Goal: Navigation & Orientation: Find specific page/section

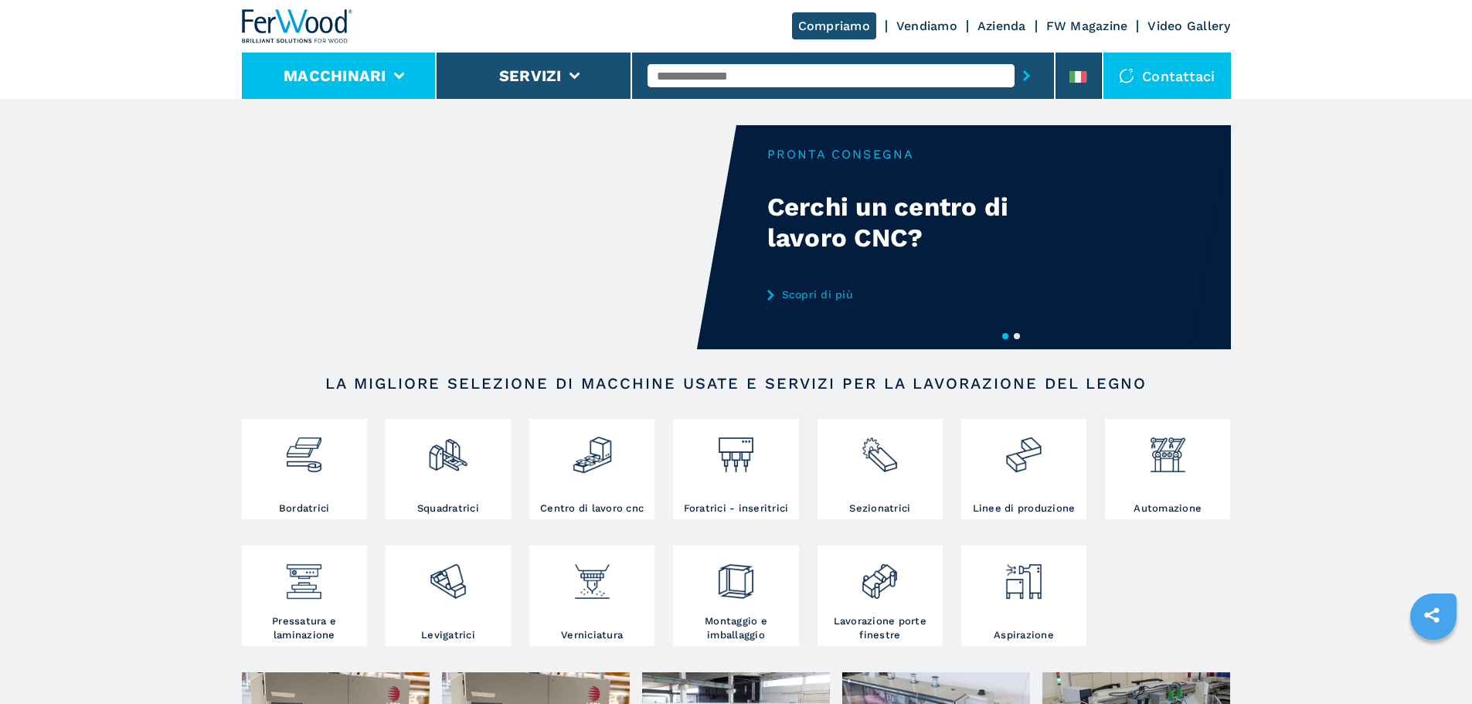
click at [371, 67] on button "Macchinari" at bounding box center [335, 75] width 103 height 19
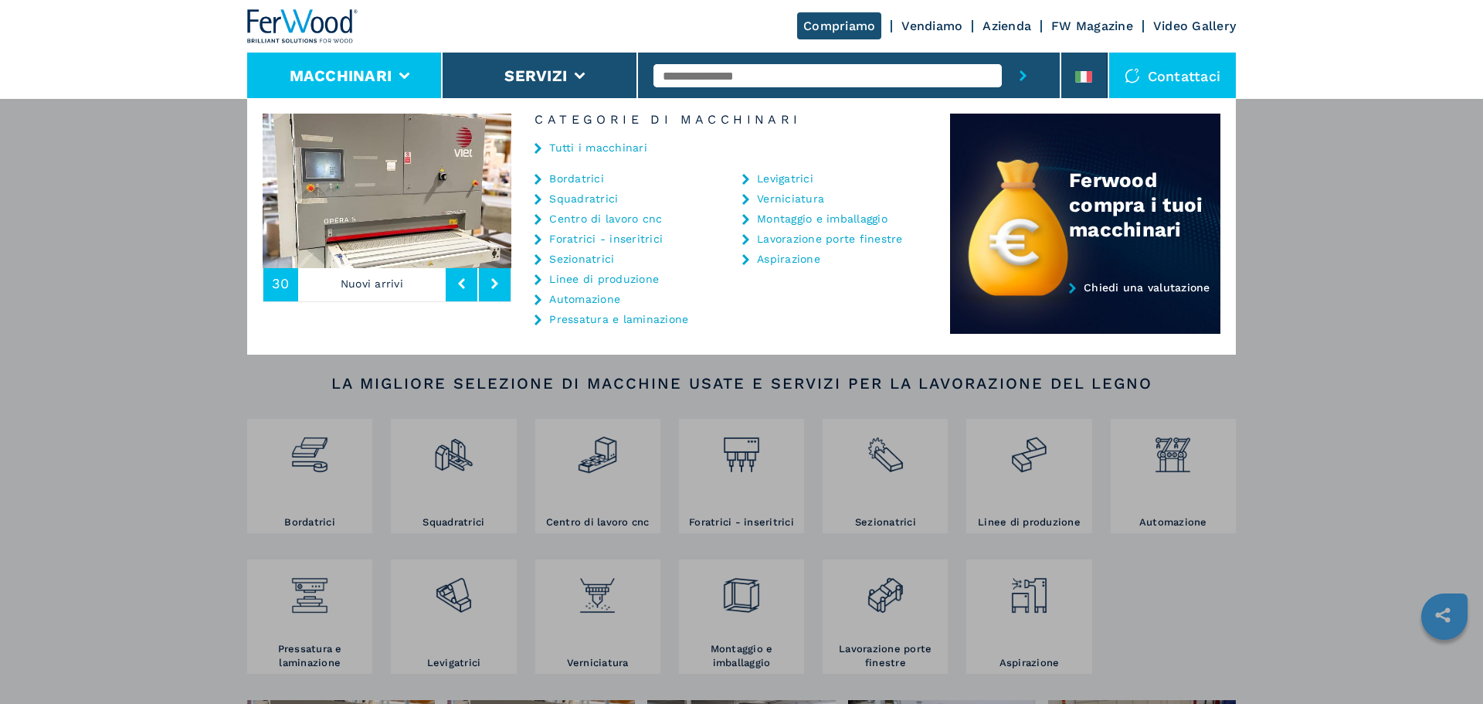
click at [371, 67] on button "Macchinari" at bounding box center [341, 75] width 103 height 19
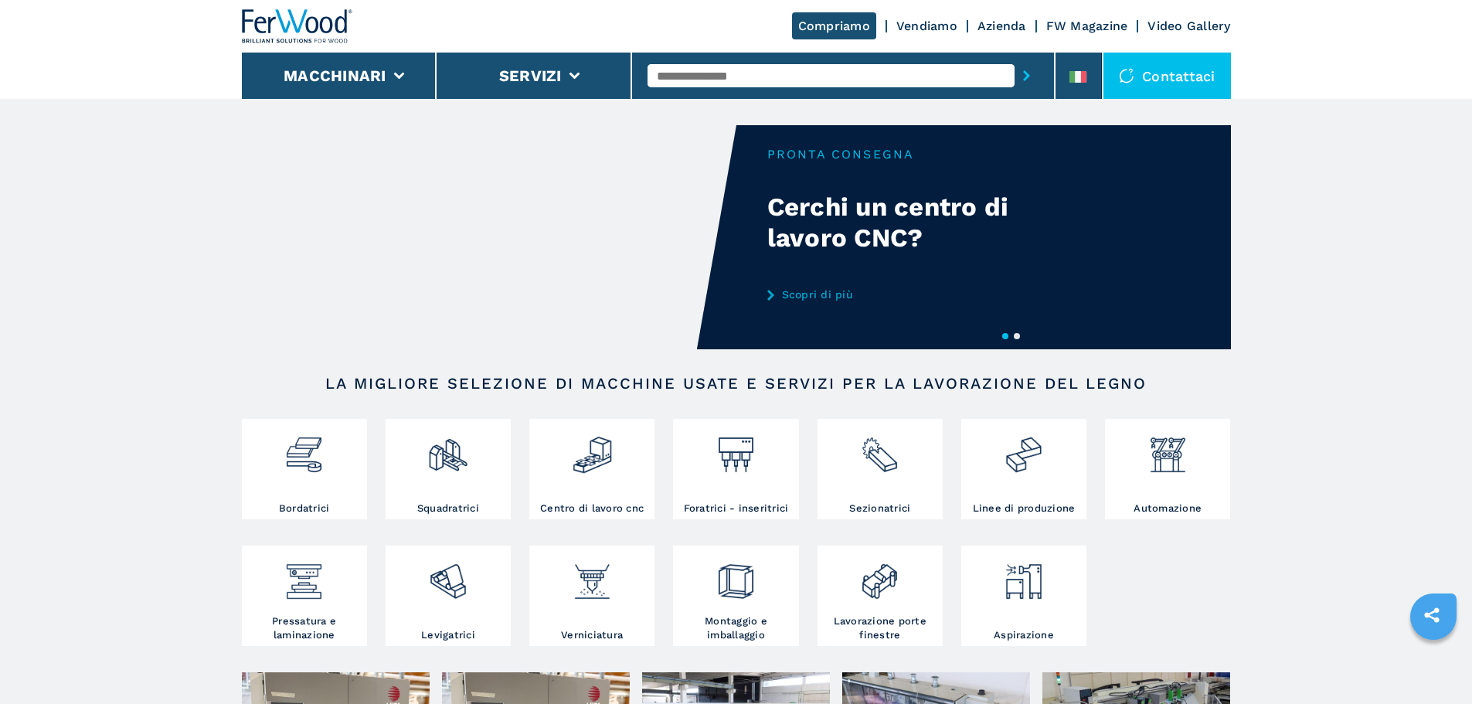
click at [988, 32] on link "Azienda" at bounding box center [1001, 26] width 49 height 15
click at [995, 28] on link "Azienda" at bounding box center [1001, 26] width 49 height 15
click at [994, 29] on link "Azienda" at bounding box center [1001, 26] width 49 height 15
click at [993, 29] on link "Azienda" at bounding box center [1001, 26] width 49 height 15
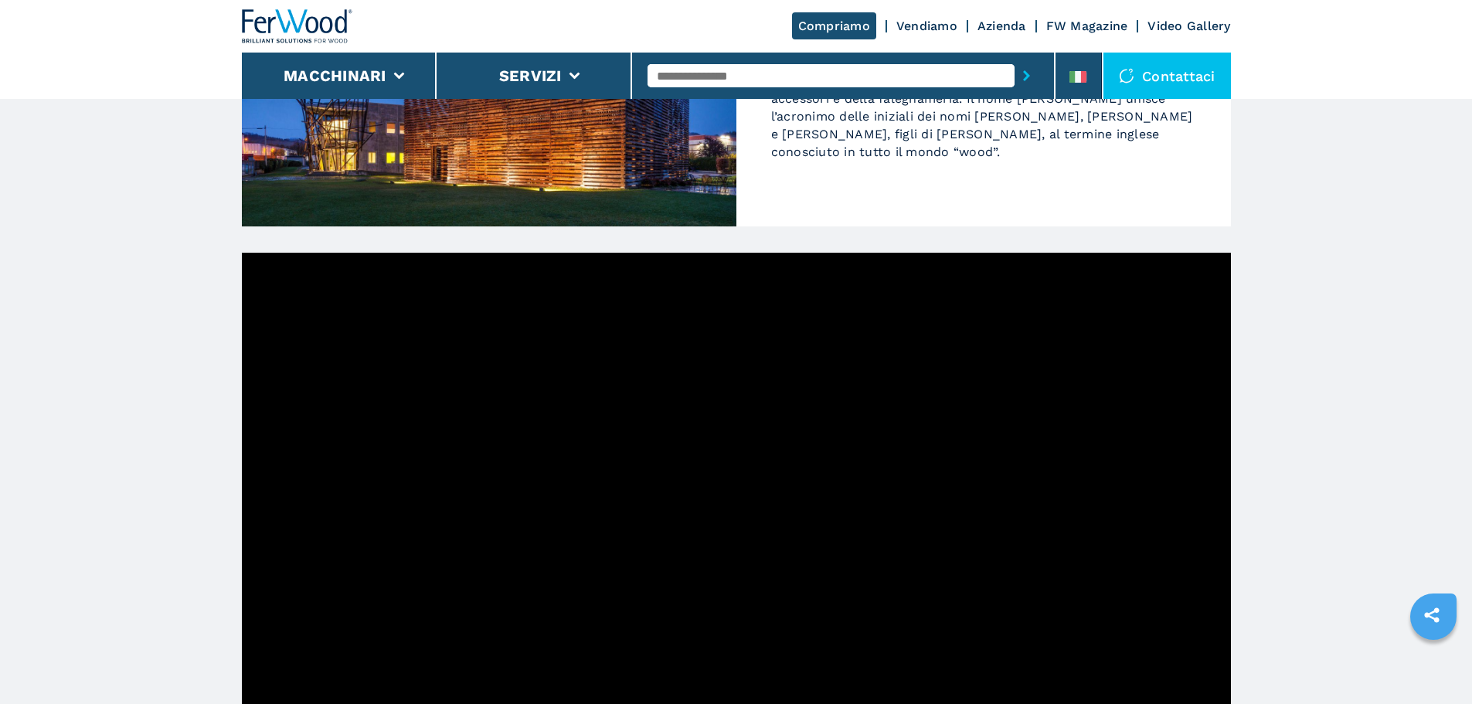
scroll to position [309, 0]
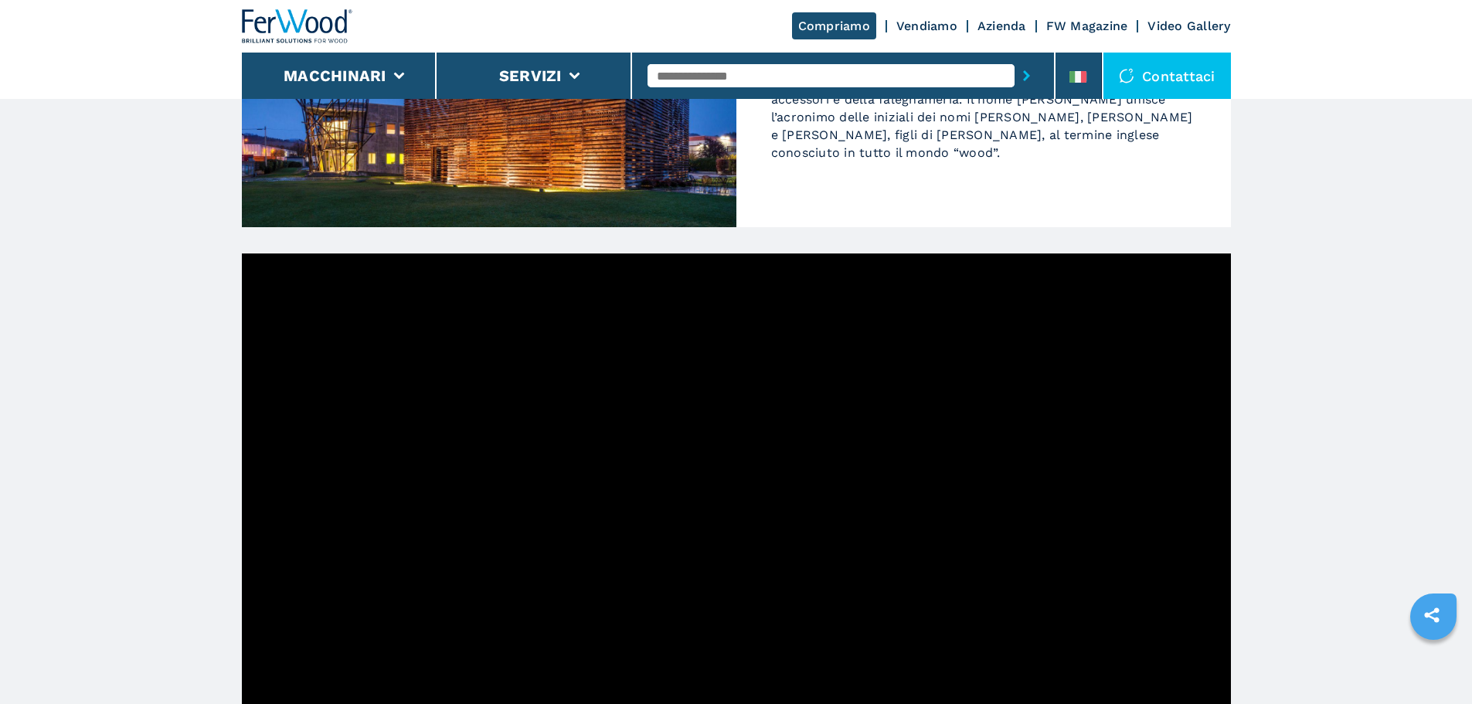
click at [909, 20] on link "Vendiamo" at bounding box center [926, 26] width 61 height 15
